Goal: Task Accomplishment & Management: Complete application form

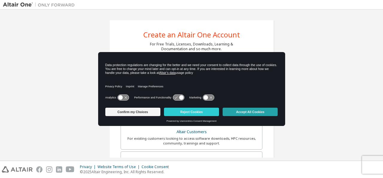
click at [252, 113] on button "Accept All Cookies" at bounding box center [250, 112] width 55 height 8
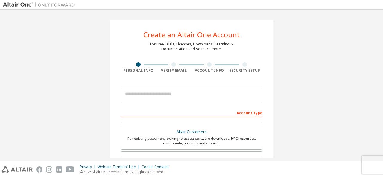
click at [340, 89] on div "Create an Altair One Account For Free Trials, Licenses, Downloads, Learning & D…" at bounding box center [191, 171] width 377 height 317
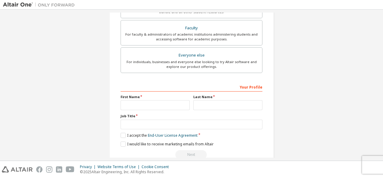
scroll to position [170, 0]
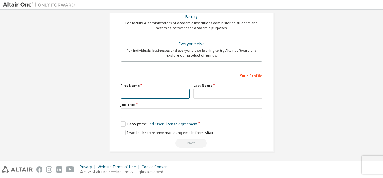
click at [146, 95] on input "text" at bounding box center [155, 94] width 69 height 10
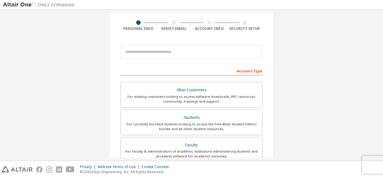
scroll to position [42, 0]
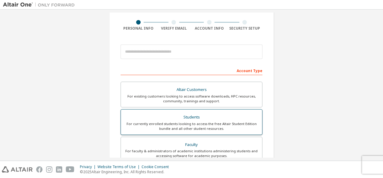
click at [201, 119] on div "Students" at bounding box center [192, 117] width 134 height 8
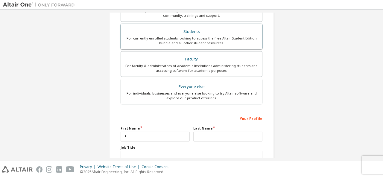
scroll to position [148, 0]
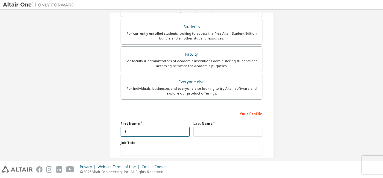
click at [138, 128] on input "*" at bounding box center [155, 132] width 69 height 10
type input "*"
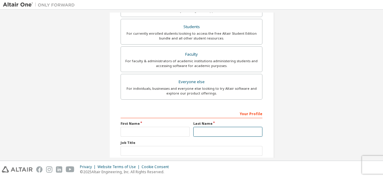
click at [204, 127] on input "text" at bounding box center [227, 132] width 69 height 10
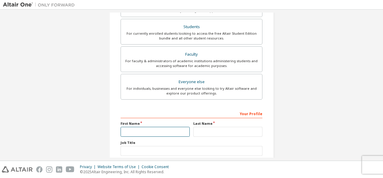
click at [138, 130] on input "text" at bounding box center [155, 132] width 69 height 10
type input "**********"
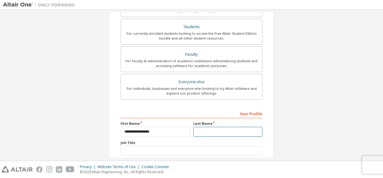
click at [212, 130] on input "text" at bounding box center [227, 132] width 69 height 10
type input "*"
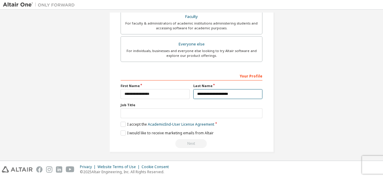
scroll to position [186, 0]
type input "**********"
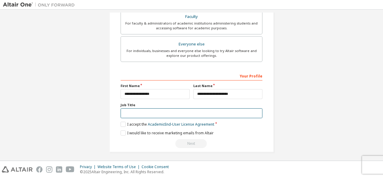
click at [147, 114] on input "text" at bounding box center [192, 113] width 142 height 10
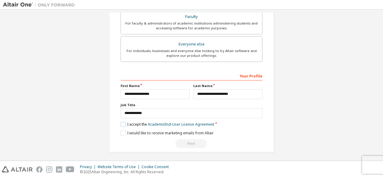
click at [123, 123] on label "I accept the Academic End-User License Agreement" at bounding box center [168, 124] width 94 height 5
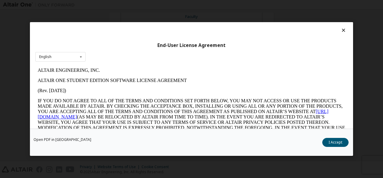
scroll to position [0, 0]
click at [339, 142] on button "I Accept" at bounding box center [335, 142] width 26 height 9
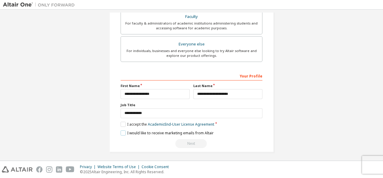
click at [121, 131] on label "I would like to receive marketing emails from Altair" at bounding box center [167, 133] width 93 height 5
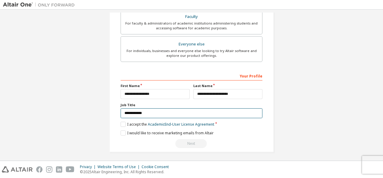
click at [153, 112] on input "**********" at bounding box center [192, 113] width 142 height 10
type input "**********"
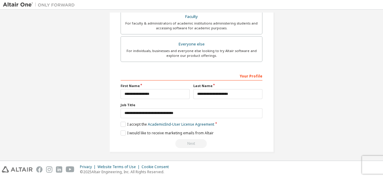
click at [194, 139] on div "Next" at bounding box center [192, 143] width 142 height 9
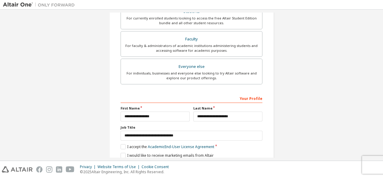
scroll to position [186, 0]
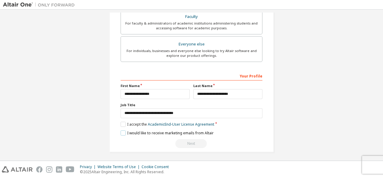
click at [121, 132] on label "I would like to receive marketing emails from Altair" at bounding box center [167, 133] width 93 height 5
click at [123, 122] on label "I accept the Academic End-User License Agreement" at bounding box center [168, 124] width 94 height 5
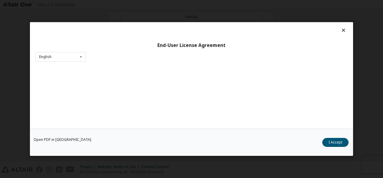
click at [123, 132] on div "Open PDF in New Tab I Accept" at bounding box center [191, 142] width 323 height 27
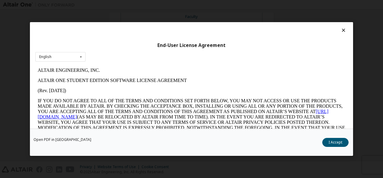
scroll to position [0, 0]
click at [336, 145] on button "I Accept" at bounding box center [335, 142] width 26 height 9
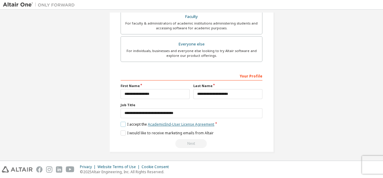
click at [194, 122] on link "Academic End-User License Agreement" at bounding box center [181, 124] width 66 height 5
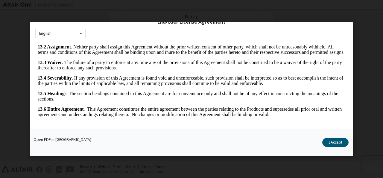
scroll to position [1048, 0]
click at [339, 145] on button "I Accept" at bounding box center [335, 142] width 26 height 9
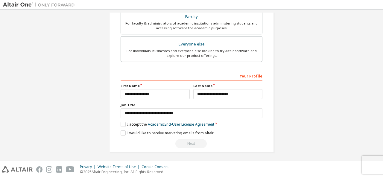
click at [121, 134] on div "**********" at bounding box center [192, 110] width 142 height 78
click at [191, 141] on div "Next" at bounding box center [192, 143] width 142 height 9
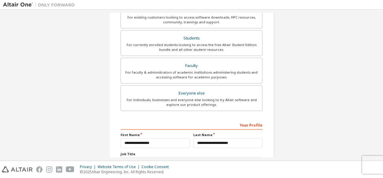
scroll to position [186, 0]
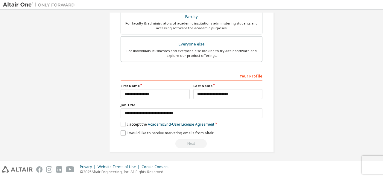
click at [126, 131] on label "I would like to receive marketing emails from Altair" at bounding box center [167, 133] width 93 height 5
click at [189, 143] on div "Next" at bounding box center [192, 143] width 142 height 9
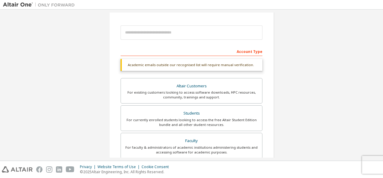
scroll to position [0, 0]
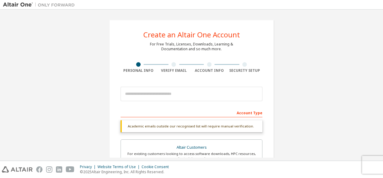
click at [248, 73] on div "Create an Altair One Account For Free Trials, Licenses, Downloads, Learning & D…" at bounding box center [191, 179] width 165 height 318
click at [210, 70] on div "Account Info" at bounding box center [210, 70] width 36 height 5
click at [174, 72] on div "Verify Email" at bounding box center [174, 70] width 36 height 5
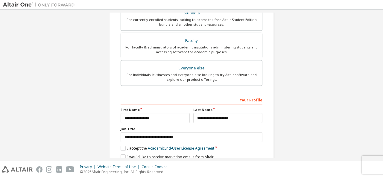
scroll to position [186, 0]
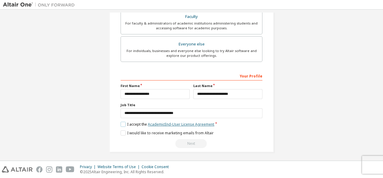
click at [199, 123] on link "Academic End-User License Agreement" at bounding box center [181, 124] width 66 height 5
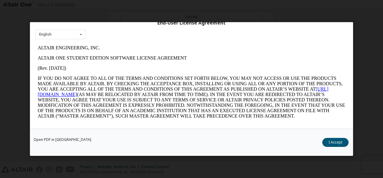
scroll to position [23, 0]
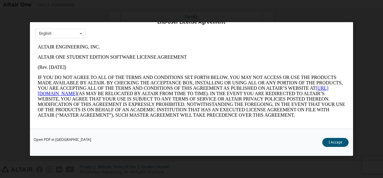
click at [96, 96] on link "[URL][DOMAIN_NAME]" at bounding box center [183, 91] width 291 height 10
click at [338, 143] on button "I Accept" at bounding box center [335, 142] width 26 height 9
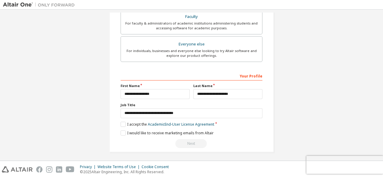
click at [189, 144] on div "Next" at bounding box center [192, 143] width 142 height 9
click at [188, 143] on div "Next" at bounding box center [192, 143] width 142 height 9
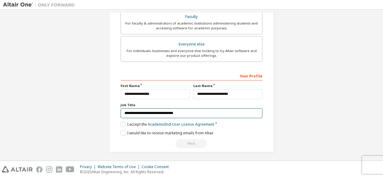
click at [221, 111] on input "**********" at bounding box center [192, 113] width 142 height 10
click at [232, 113] on input "**********" at bounding box center [192, 113] width 142 height 10
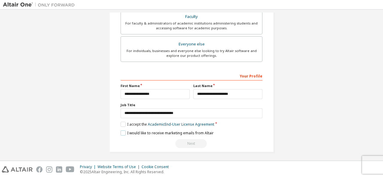
click at [206, 131] on label "I would like to receive marketing emails from Altair" at bounding box center [167, 133] width 93 height 5
click at [202, 133] on label "I would like to receive marketing emails from Altair" at bounding box center [167, 133] width 93 height 5
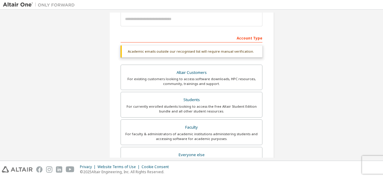
scroll to position [75, 0]
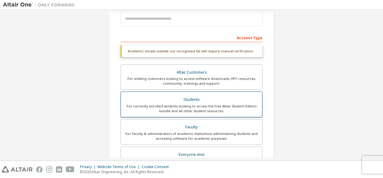
click at [237, 105] on div "For currently enrolled students looking to access the free Altair Student Editi…" at bounding box center [192, 109] width 134 height 10
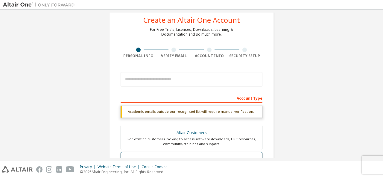
scroll to position [16, 0]
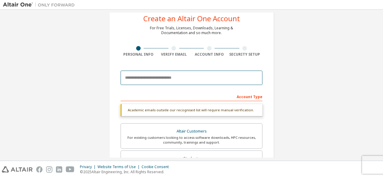
click at [227, 78] on input "email" at bounding box center [192, 78] width 142 height 14
type input "**********"
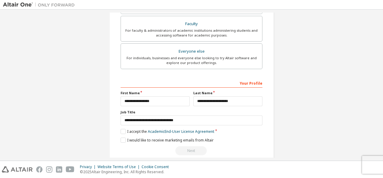
scroll to position [186, 0]
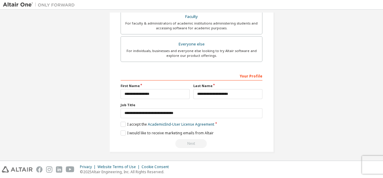
click at [186, 142] on div "Next" at bounding box center [192, 143] width 142 height 9
click at [200, 140] on div "Next" at bounding box center [192, 143] width 142 height 9
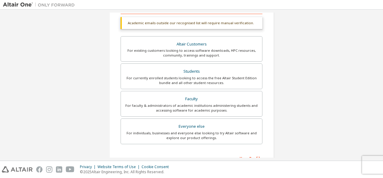
scroll to position [105, 0]
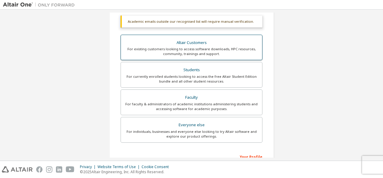
click at [218, 46] on div "Altair Customers" at bounding box center [192, 43] width 134 height 8
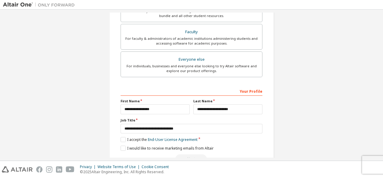
scroll to position [191, 0]
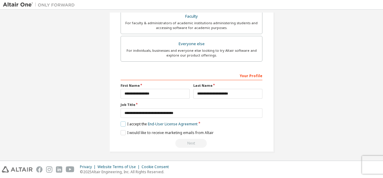
click at [121, 123] on label "I accept the End-User License Agreement" at bounding box center [159, 124] width 77 height 5
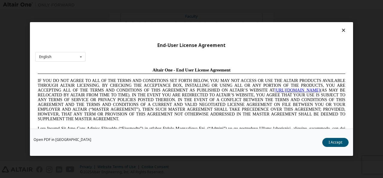
scroll to position [0, 0]
click at [336, 143] on button "I Accept" at bounding box center [335, 142] width 26 height 9
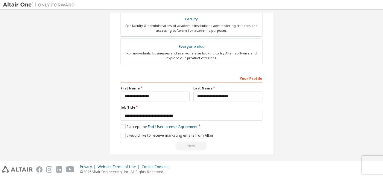
scroll to position [191, 0]
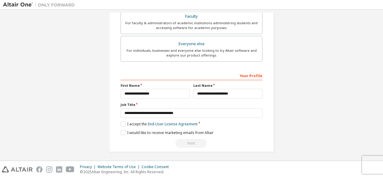
click at [198, 146] on div "Next" at bounding box center [192, 143] width 142 height 9
click at [198, 142] on div "Next" at bounding box center [192, 143] width 142 height 9
click at [256, 74] on div "Your Profile" at bounding box center [192, 76] width 142 height 10
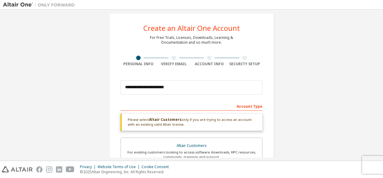
scroll to position [8, 0]
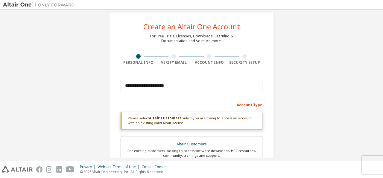
click at [0, 98] on div "**********" at bounding box center [191, 85] width 383 height 151
click at [0, 142] on div "**********" at bounding box center [191, 85] width 383 height 151
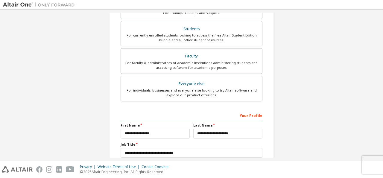
scroll to position [191, 0]
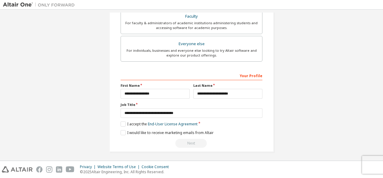
click at [185, 105] on label "Job Title" at bounding box center [192, 104] width 142 height 5
click at [181, 120] on div "**********" at bounding box center [192, 110] width 142 height 78
click at [192, 106] on label "Job Title" at bounding box center [192, 104] width 142 height 5
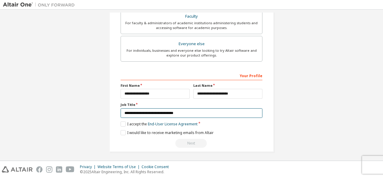
click at [187, 113] on input "**********" at bounding box center [192, 113] width 142 height 10
type input "*"
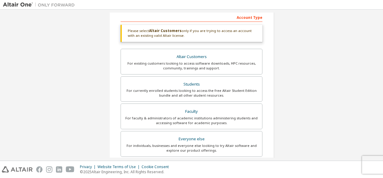
scroll to position [100, 0]
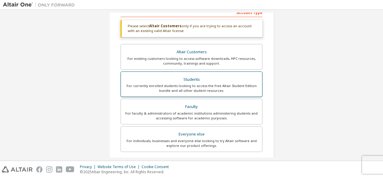
click at [167, 80] on div "Students" at bounding box center [192, 79] width 134 height 8
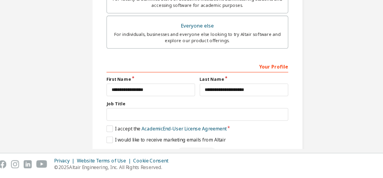
scroll to position [186, 0]
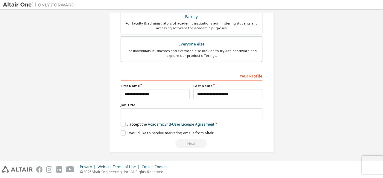
click at [185, 104] on label "Job Title" at bounding box center [192, 105] width 142 height 5
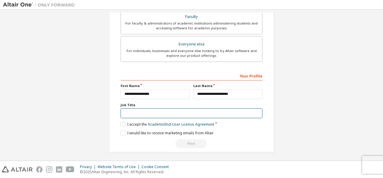
click at [204, 108] on input "text" at bounding box center [192, 113] width 142 height 10
type input "*********"
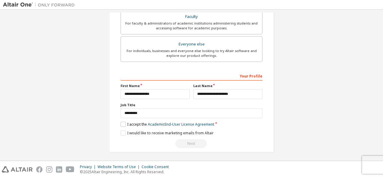
click at [123, 124] on label "I accept the Academic End-User License Agreement" at bounding box center [168, 124] width 94 height 5
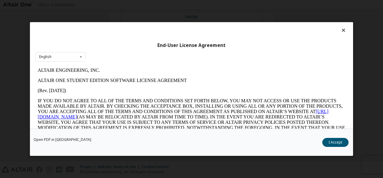
scroll to position [0, 0]
click at [336, 142] on button "I Accept" at bounding box center [335, 142] width 26 height 9
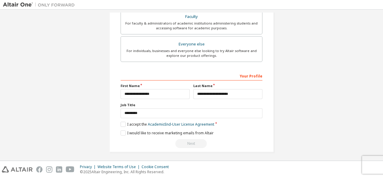
click at [197, 137] on div "**********" at bounding box center [192, 110] width 142 height 78
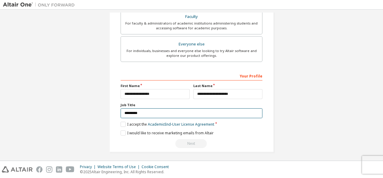
click at [165, 108] on input "*********" at bounding box center [192, 113] width 142 height 10
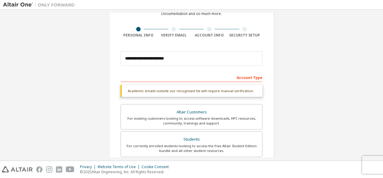
scroll to position [37, 0]
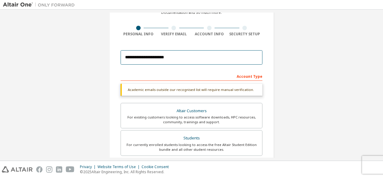
click at [186, 56] on input "**********" at bounding box center [192, 57] width 142 height 14
type input "*"
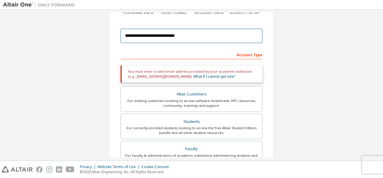
scroll to position [60, 0]
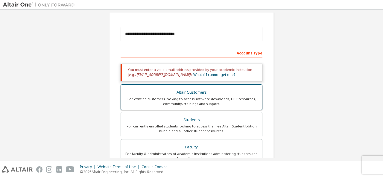
click at [187, 86] on label "Altair Customers For existing customers looking to access software downloads, H…" at bounding box center [192, 97] width 142 height 26
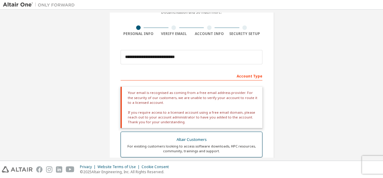
scroll to position [36, 0]
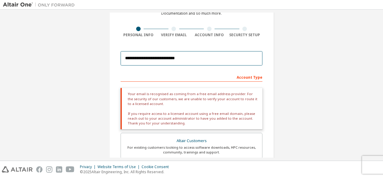
click at [191, 59] on input "**********" at bounding box center [192, 58] width 142 height 14
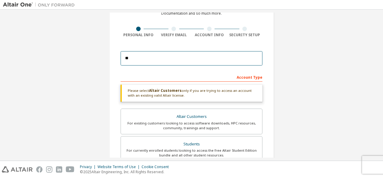
type input "*"
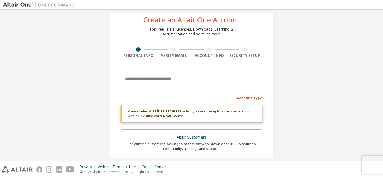
scroll to position [0, 0]
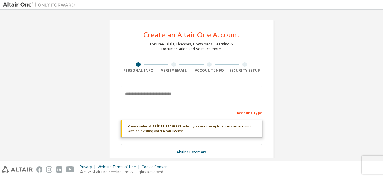
click at [164, 93] on input "email" at bounding box center [192, 94] width 142 height 14
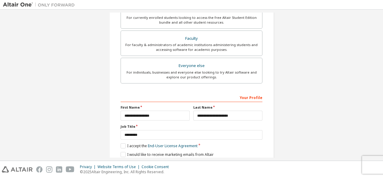
scroll to position [162, 0]
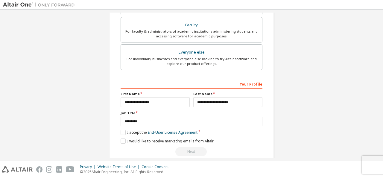
click at [124, 134] on div "**********" at bounding box center [192, 118] width 142 height 78
click at [124, 131] on label "I accept the End-User License Agreement" at bounding box center [159, 132] width 77 height 5
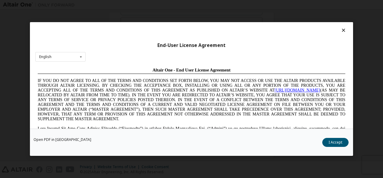
scroll to position [0, 0]
click at [339, 142] on button "I Accept" at bounding box center [335, 142] width 26 height 9
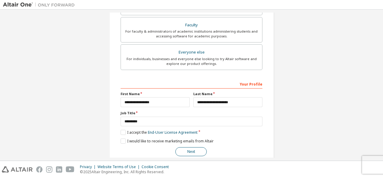
click at [191, 152] on button "Next" at bounding box center [190, 151] width 31 height 9
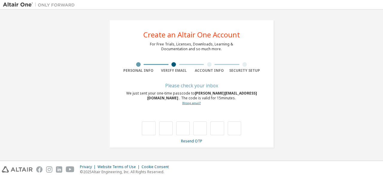
click at [192, 104] on link "Wrong email?" at bounding box center [191, 103] width 19 height 4
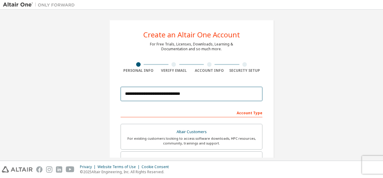
click at [199, 93] on input "**********" at bounding box center [192, 94] width 142 height 14
type input "*"
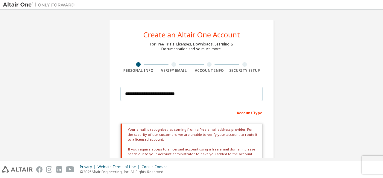
type input "**********"
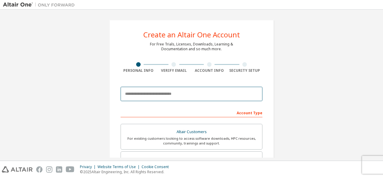
click at [128, 96] on input "email" at bounding box center [192, 94] width 142 height 14
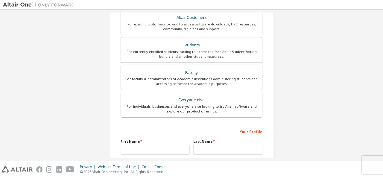
scroll to position [114, 0]
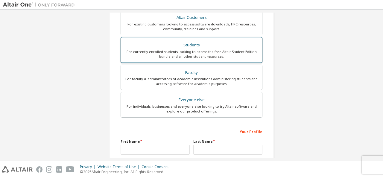
type input "**********"
click at [150, 46] on div "Students" at bounding box center [192, 45] width 134 height 8
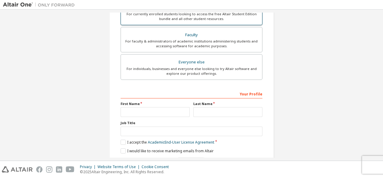
scroll to position [154, 0]
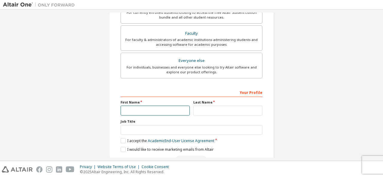
click at [129, 110] on input "text" at bounding box center [155, 111] width 69 height 10
type input "******"
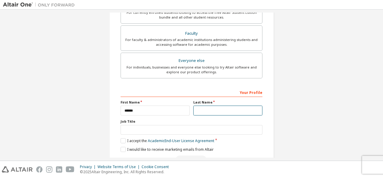
click at [204, 107] on input "text" at bounding box center [227, 111] width 69 height 10
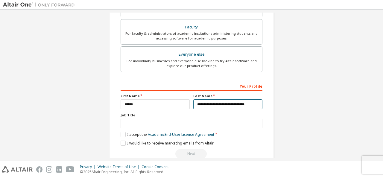
scroll to position [170, 0]
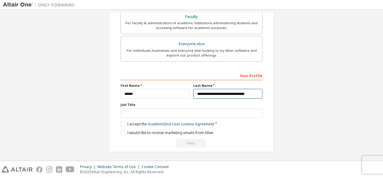
type input "**********"
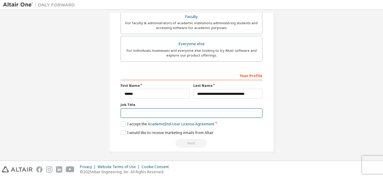
click at [139, 112] on input "text" at bounding box center [192, 113] width 142 height 10
type input "*********"
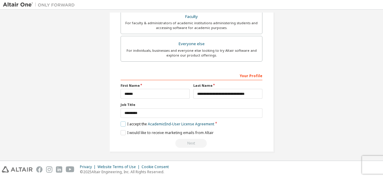
click at [121, 122] on label "I accept the Academic End-User License Agreement" at bounding box center [168, 124] width 94 height 5
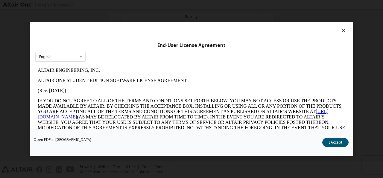
scroll to position [0, 0]
click at [86, 60] on div "End-User License Agreement English English" at bounding box center [191, 75] width 323 height 107
click at [79, 54] on icon at bounding box center [80, 56] width 7 height 9
click at [53, 65] on div "English" at bounding box center [61, 66] width 50 height 10
click at [80, 58] on icon at bounding box center [80, 56] width 7 height 9
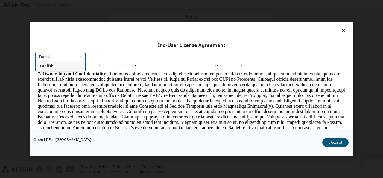
scroll to position [584, 0]
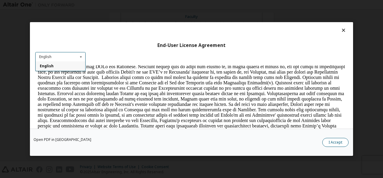
click at [335, 144] on button "I Accept" at bounding box center [335, 142] width 26 height 9
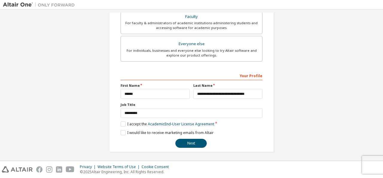
click at [121, 127] on div "**********" at bounding box center [192, 110] width 142 height 78
click at [121, 131] on label "I would like to receive marketing emails from Altair" at bounding box center [167, 132] width 93 height 5
click at [188, 142] on button "Next" at bounding box center [190, 143] width 31 height 9
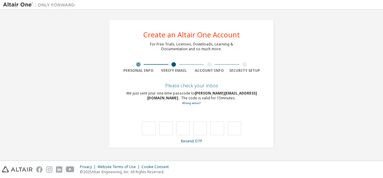
click at [0, 147] on div "**********" at bounding box center [191, 85] width 383 height 151
click at [0, 145] on div "**********" at bounding box center [191, 85] width 383 height 151
